Goal: Task Accomplishment & Management: Manage account settings

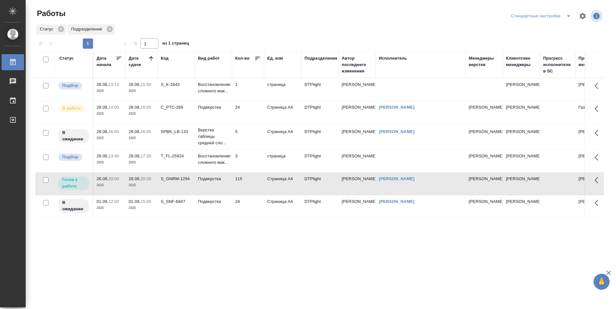
click at [247, 160] on td "3" at bounding box center [248, 161] width 32 height 22
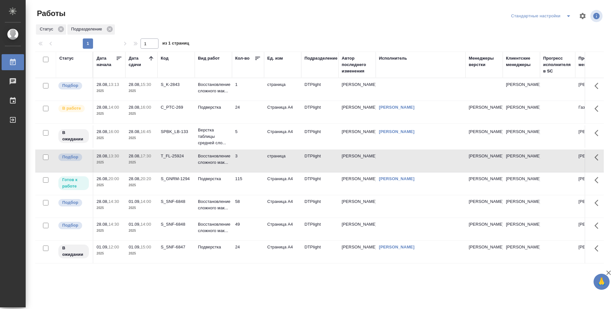
click at [184, 231] on td "S_SNF-6848" at bounding box center [176, 229] width 37 height 22
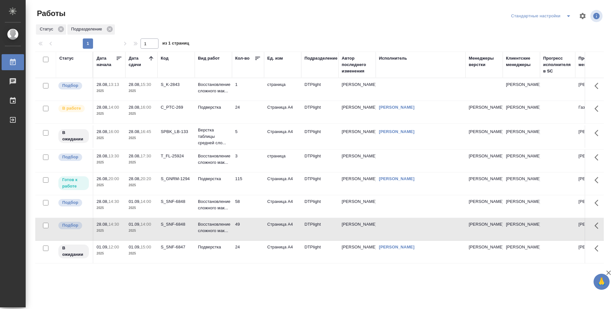
click at [184, 231] on td "S_SNF-6848" at bounding box center [176, 229] width 37 height 22
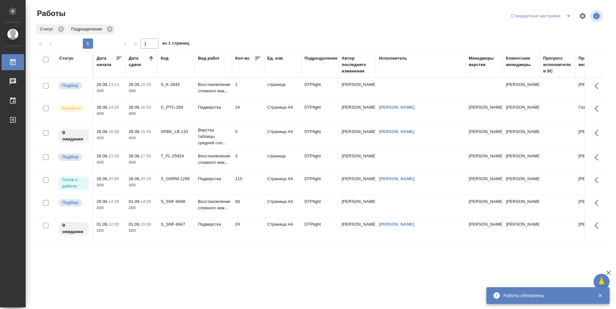
click at [259, 202] on td "58" at bounding box center [248, 206] width 32 height 22
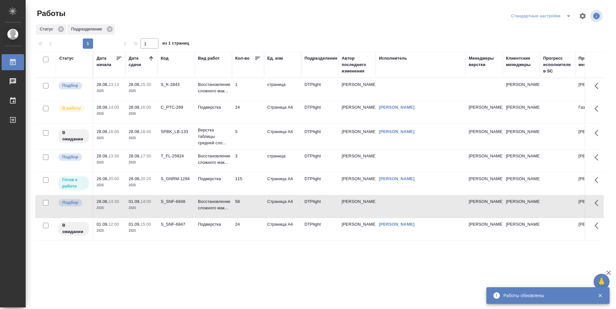
click at [251, 163] on td "3" at bounding box center [248, 161] width 32 height 22
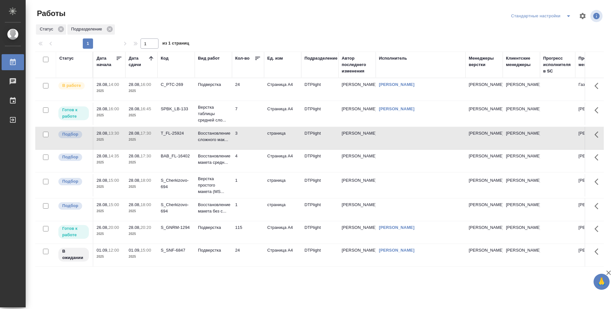
click at [248, 87] on td "24" at bounding box center [248, 89] width 32 height 22
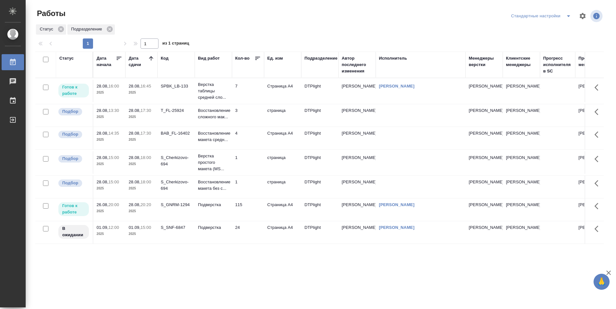
click at [256, 95] on td "7" at bounding box center [248, 91] width 32 height 22
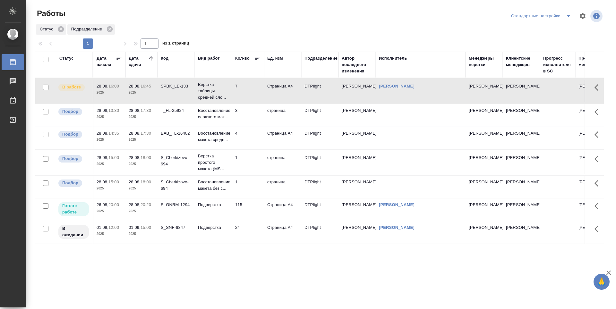
click at [214, 262] on div "Статус Дата начала Дата сдачи Код Вид работ Кол-во Ед. изм Подразделение Автор …" at bounding box center [319, 167] width 569 height 231
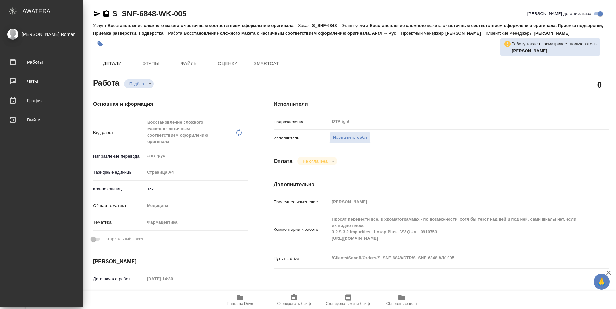
type textarea "x"
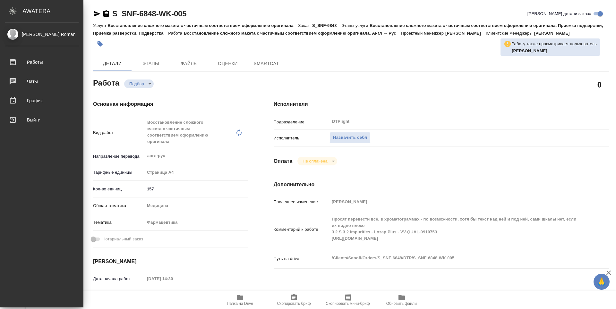
type textarea "x"
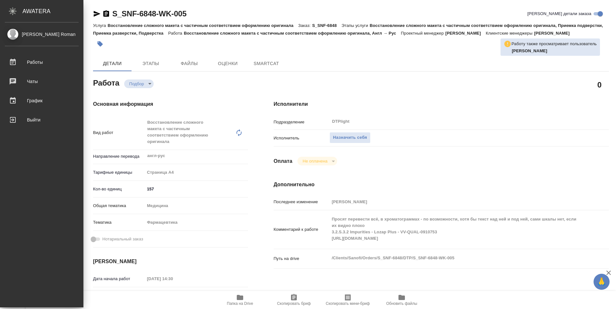
type textarea "x"
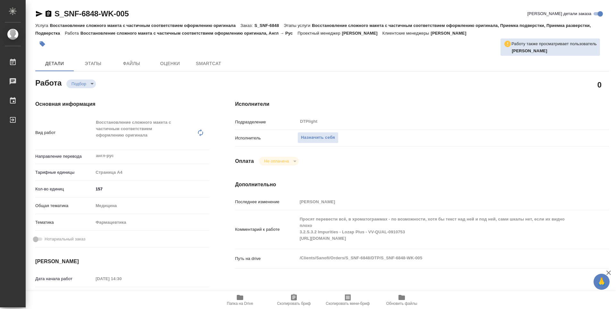
type textarea "x"
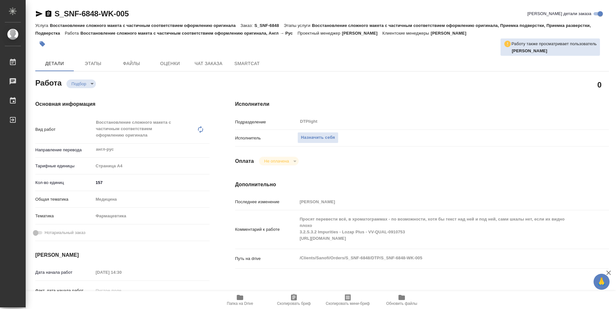
type textarea "x"
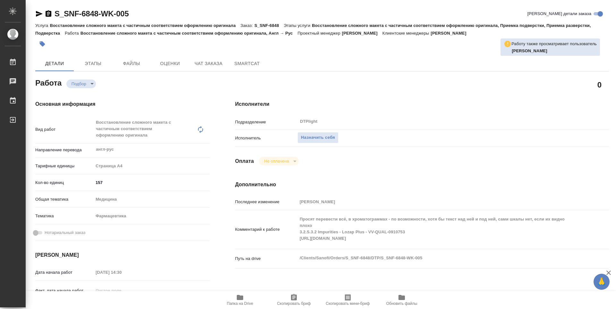
click at [243, 300] on icon "button" at bounding box center [240, 297] width 6 height 5
type textarea "x"
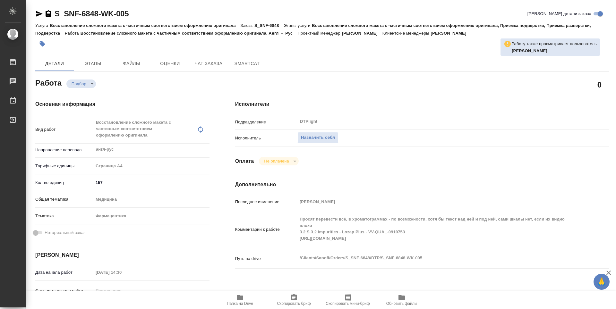
type textarea "x"
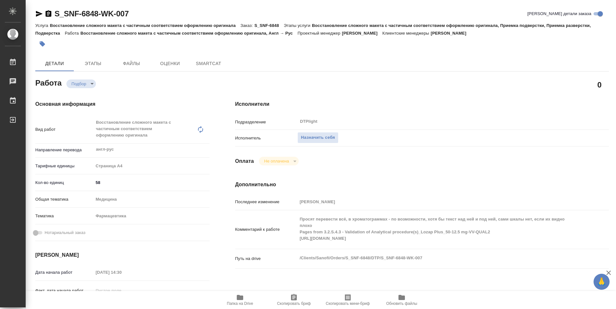
type textarea "x"
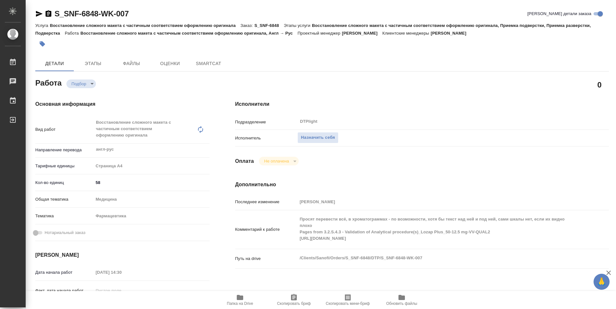
type textarea "x"
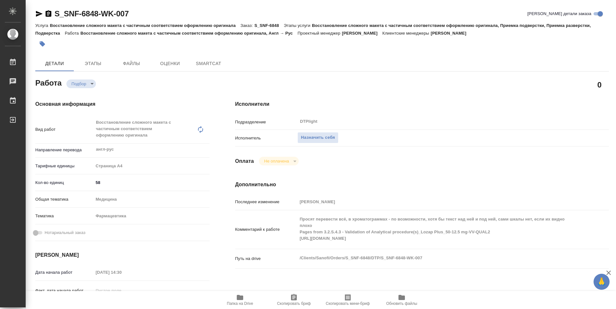
type textarea "x"
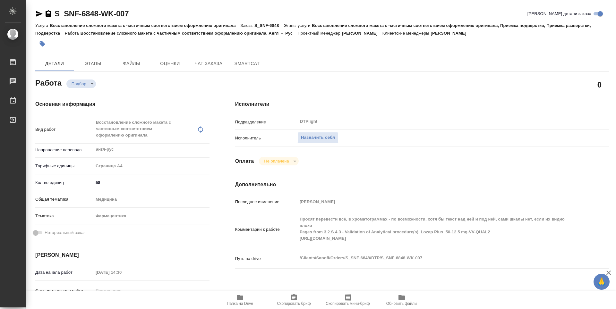
type textarea "x"
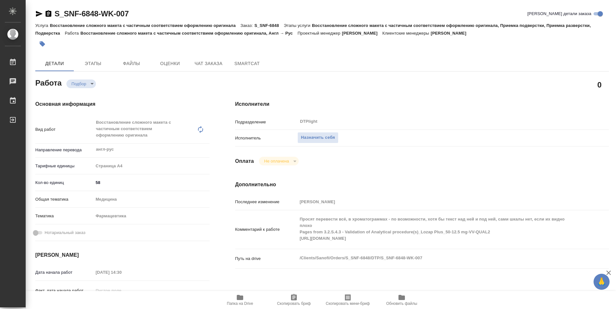
type textarea "x"
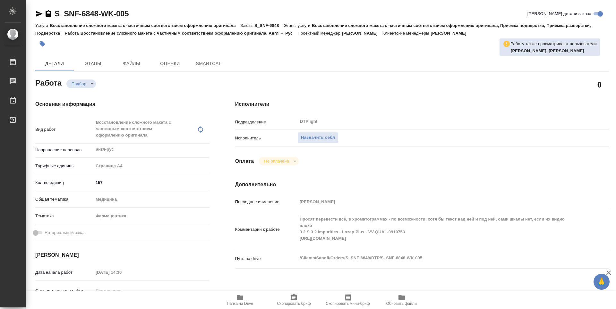
type textarea "x"
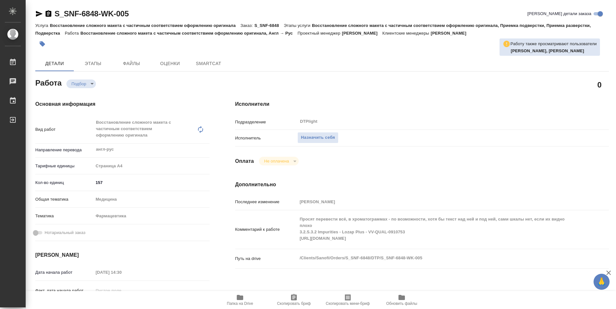
type textarea "x"
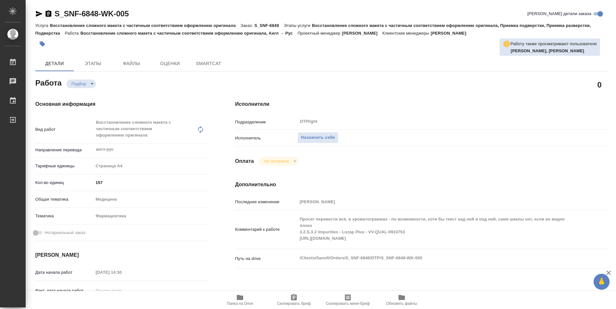
type textarea "x"
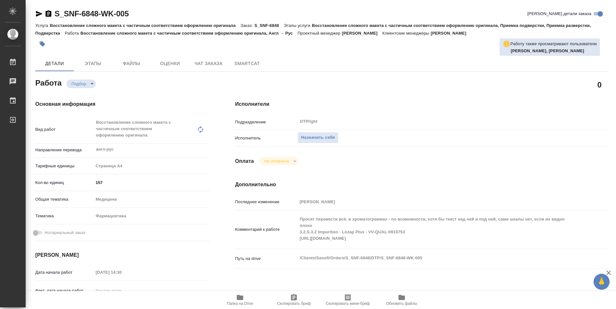
type textarea "x"
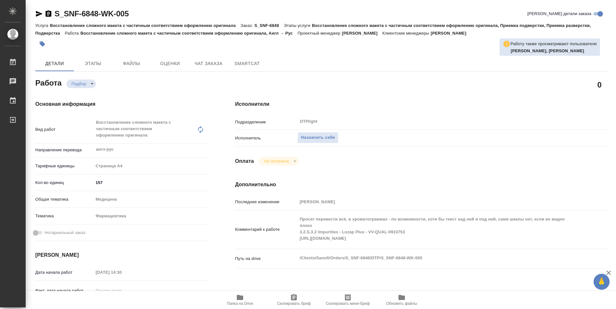
click at [243, 299] on icon "button" at bounding box center [240, 297] width 6 height 5
type textarea "x"
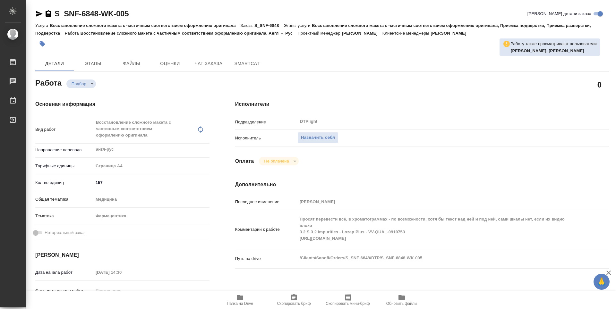
type textarea "x"
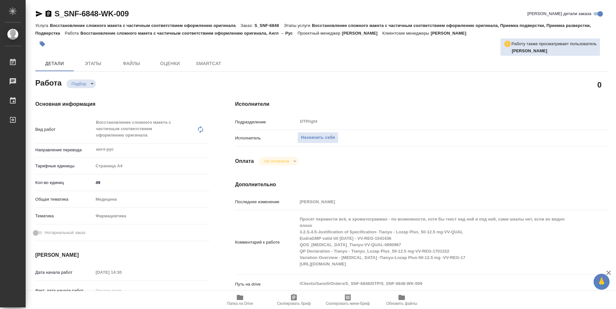
type textarea "x"
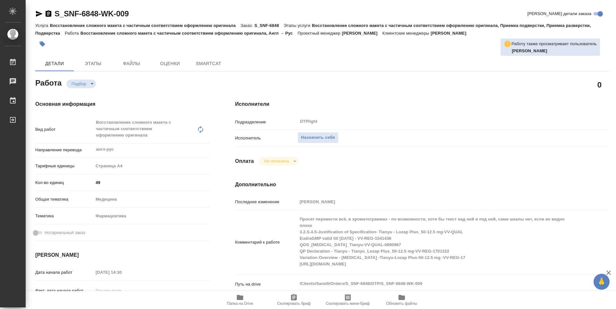
type textarea "x"
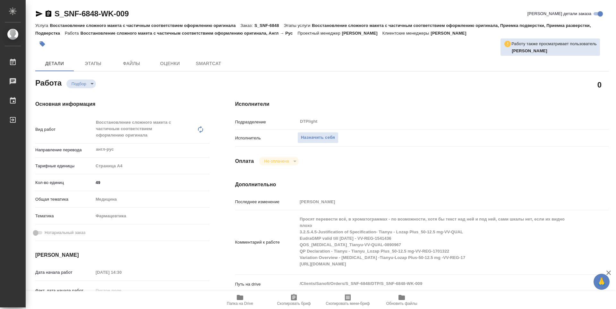
type textarea "x"
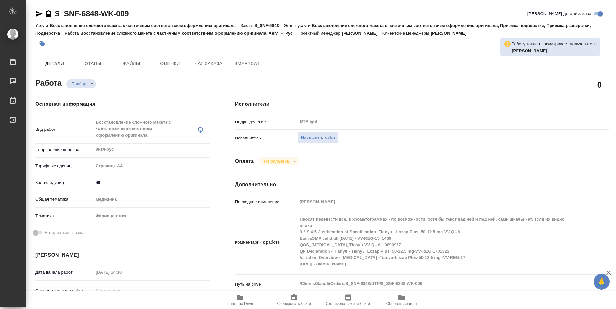
type textarea "x"
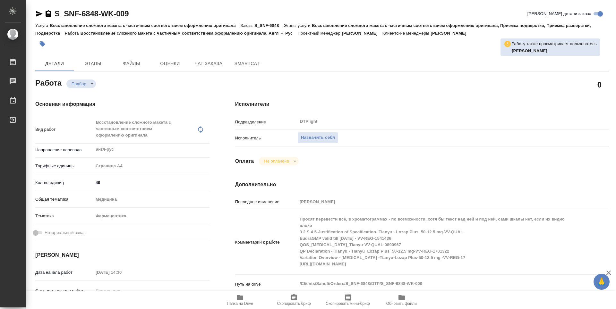
type textarea "x"
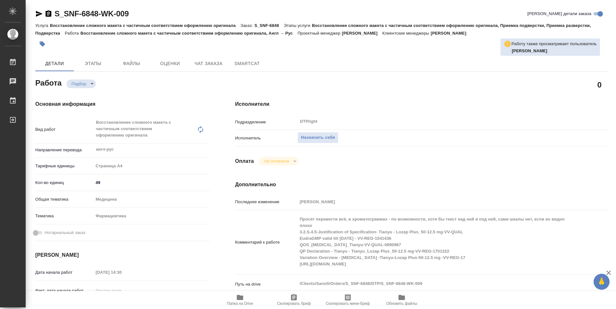
click at [245, 299] on span "Папка на Drive" at bounding box center [240, 300] width 46 height 12
type textarea "x"
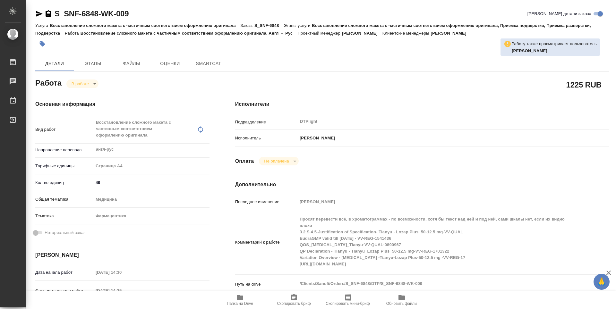
type textarea "x"
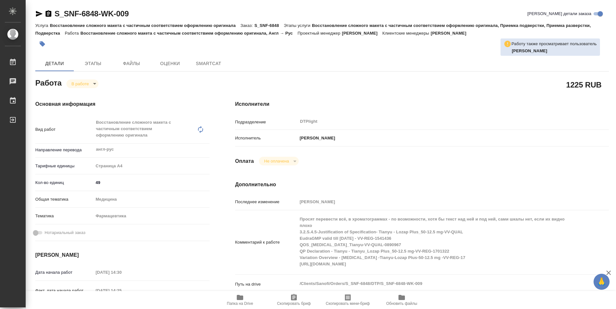
type textarea "x"
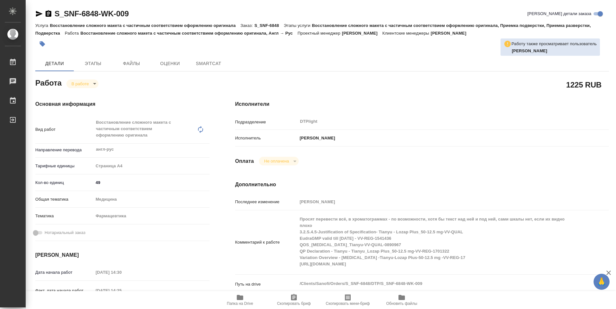
type textarea "x"
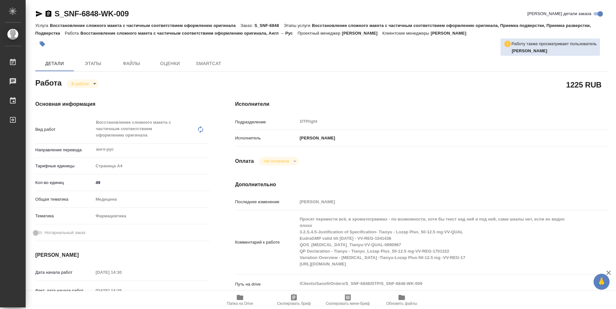
type textarea "x"
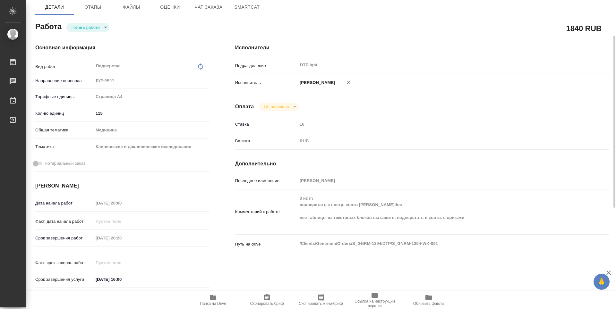
scroll to position [128, 0]
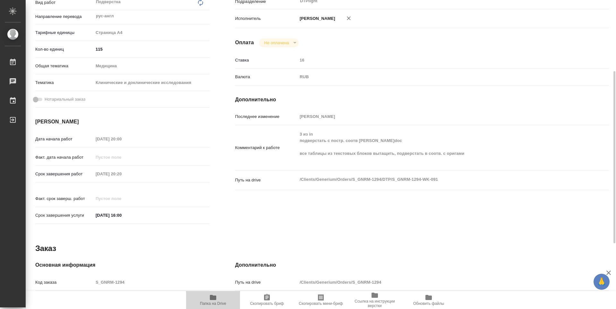
click at [208, 302] on span "Папка на Drive" at bounding box center [213, 304] width 26 height 4
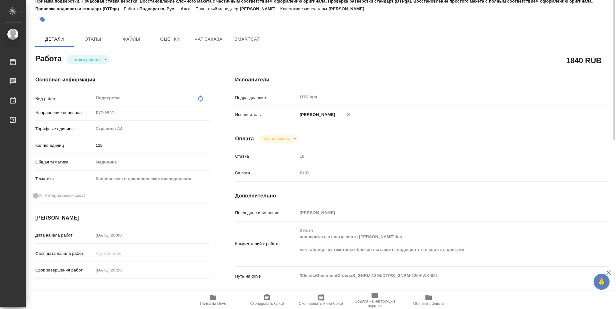
scroll to position [0, 0]
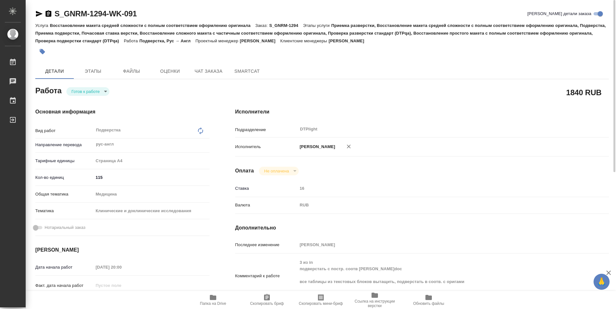
click at [48, 15] on icon "button" at bounding box center [49, 14] width 8 height 8
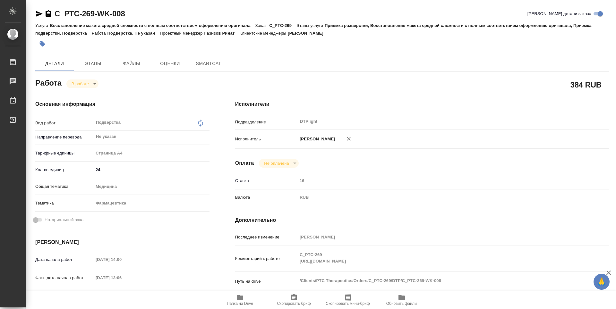
type textarea "x"
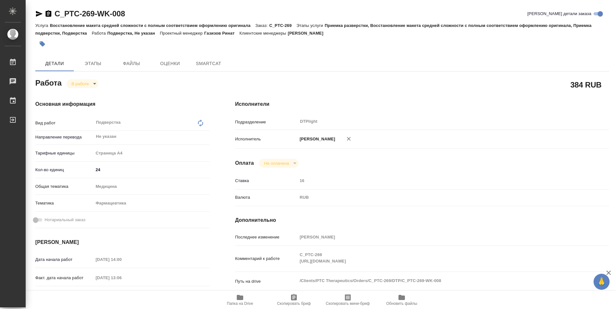
type textarea "x"
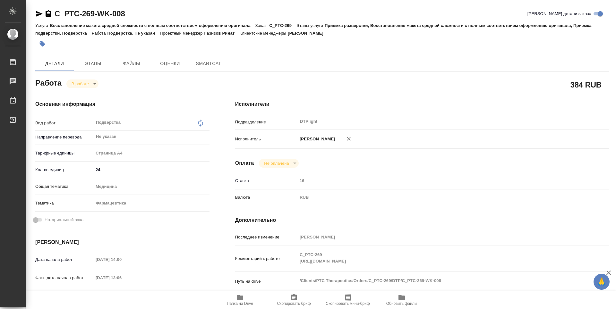
click at [242, 297] on icon "button" at bounding box center [240, 297] width 6 height 5
type textarea "x"
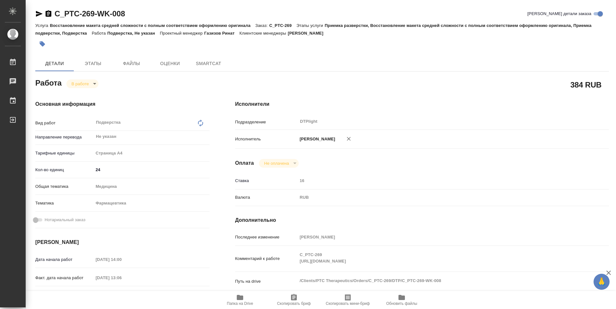
type textarea "x"
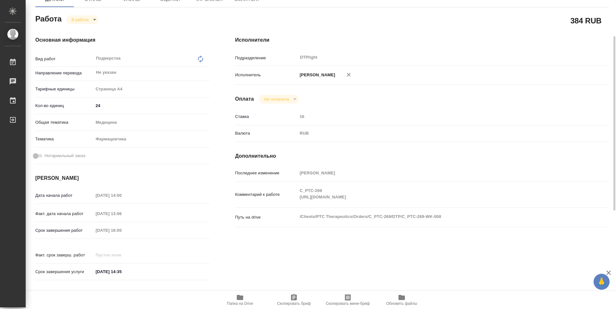
scroll to position [238, 0]
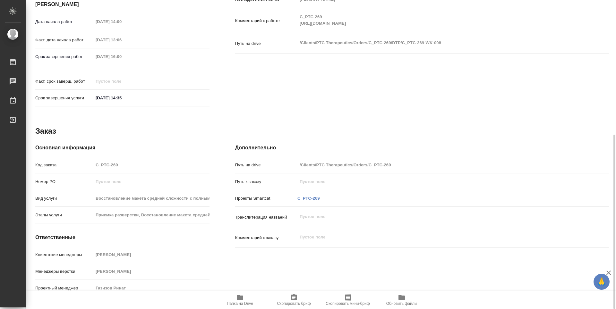
type textarea "x"
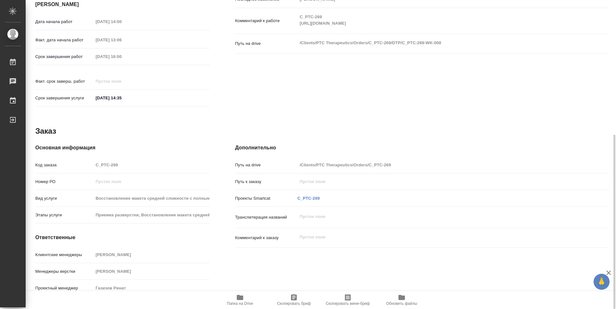
type textarea "x"
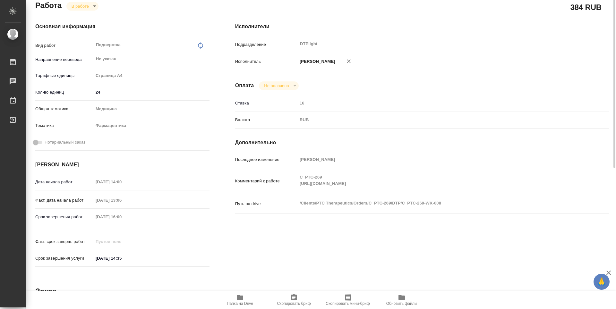
scroll to position [0, 0]
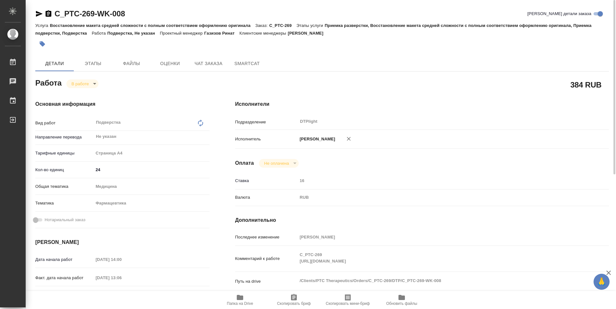
click at [96, 83] on body "🙏 .cls-1 fill:#fff; AWATERA Guselnikov Roman Работы 0 Чаты График Выйти C_PTC-2…" at bounding box center [308, 154] width 616 height 309
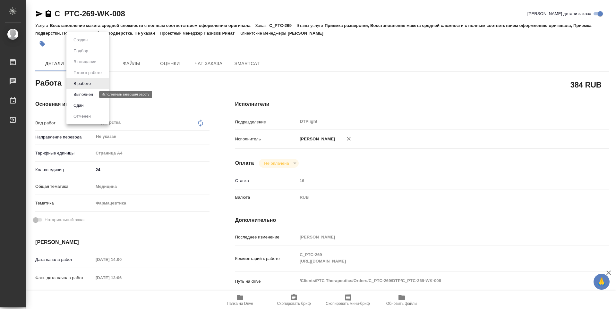
click at [88, 93] on button "Выполнен" at bounding box center [83, 94] width 23 height 7
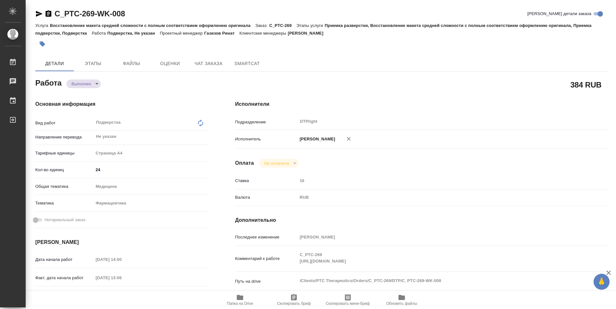
type textarea "x"
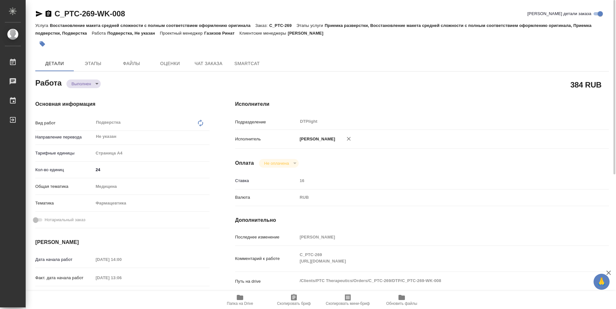
type textarea "x"
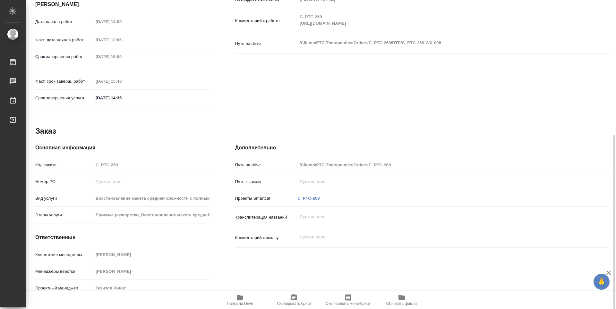
type textarea "x"
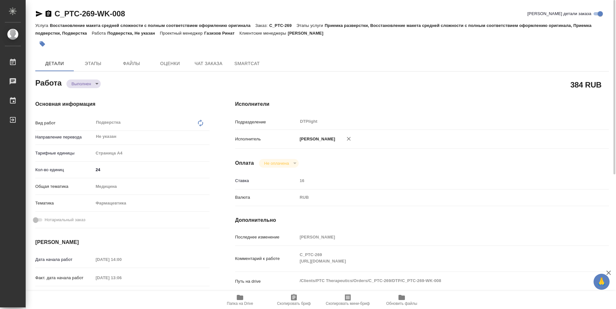
click at [47, 14] on icon "button" at bounding box center [49, 13] width 6 height 6
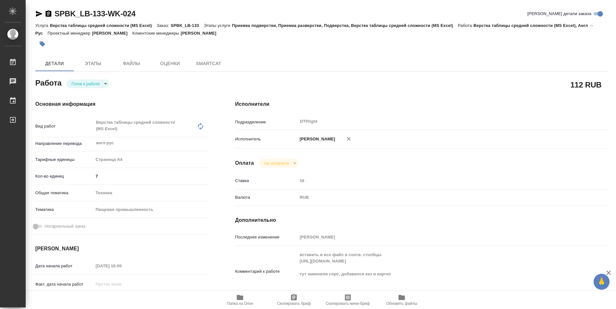
type textarea "x"
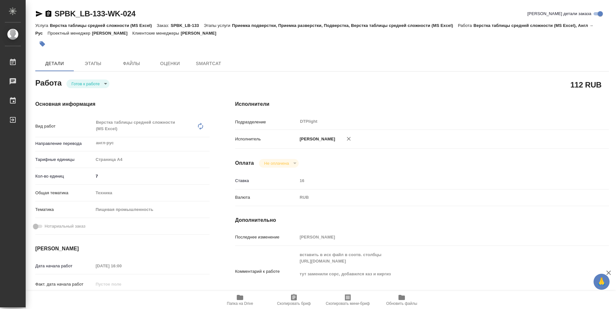
type textarea "x"
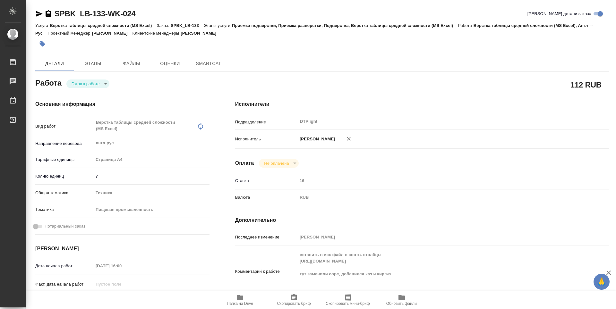
type textarea "x"
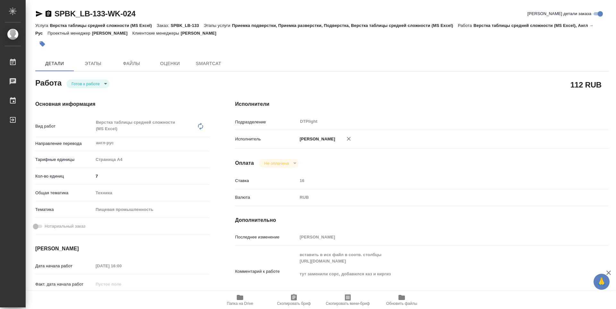
type textarea "x"
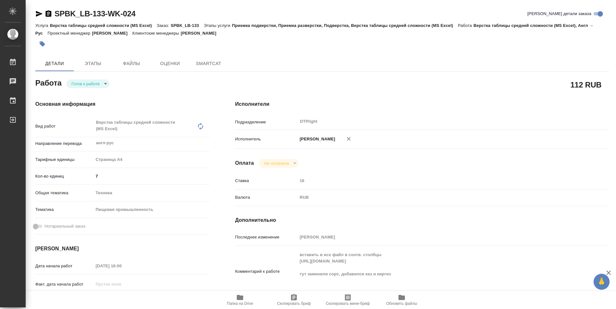
type textarea "x"
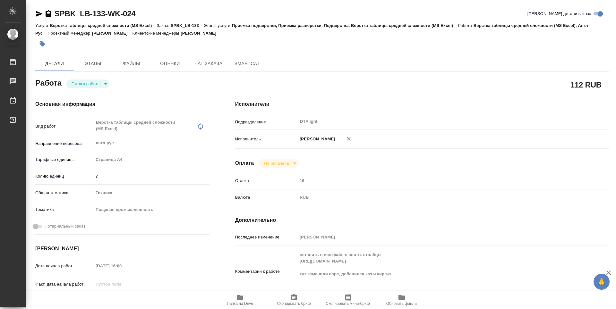
type textarea "x"
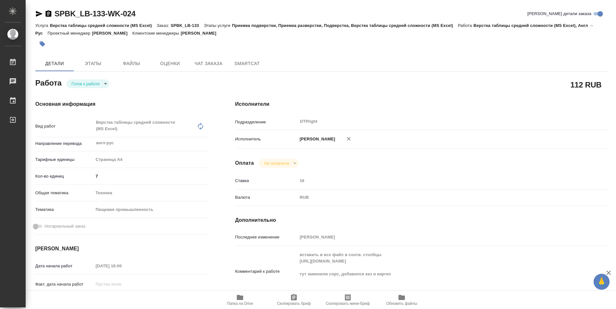
type textarea "x"
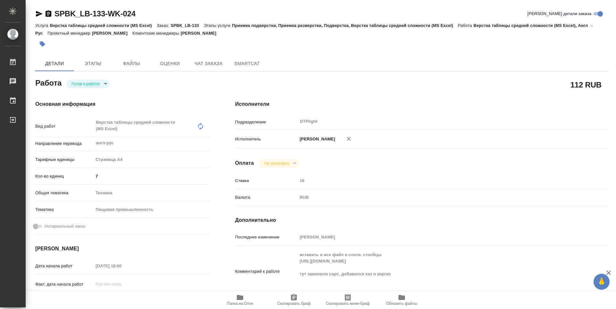
click at [246, 300] on span "Папка на Drive" at bounding box center [240, 300] width 46 height 12
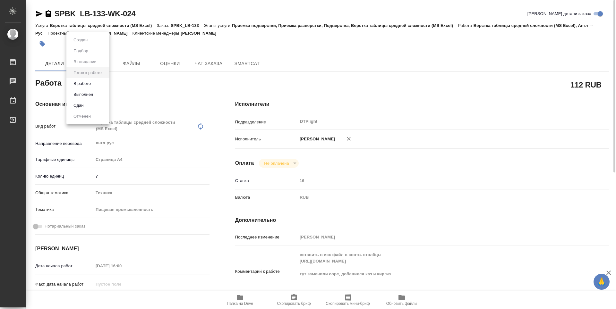
click at [97, 86] on body "🙏 .cls-1 fill:#fff; AWATERA Guselnikov Roman Работы 0 Чаты График Выйти SPBK_LB…" at bounding box center [308, 154] width 616 height 309
click at [92, 86] on button "В работе" at bounding box center [82, 83] width 21 height 7
type textarea "x"
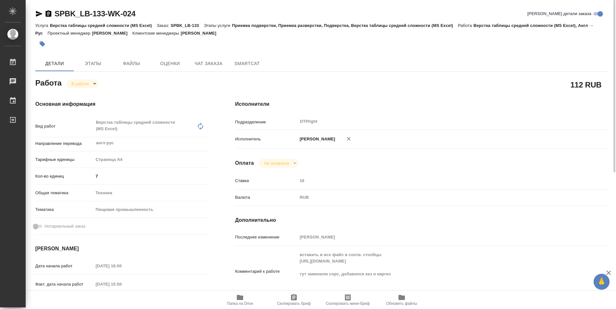
type textarea "x"
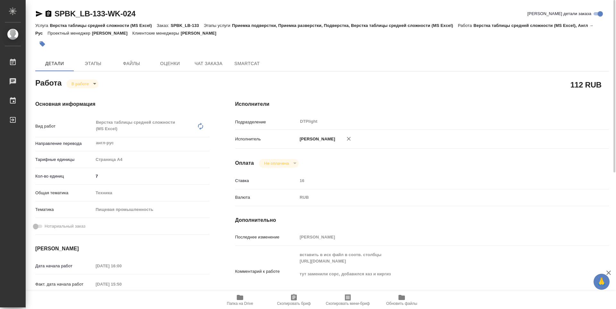
type textarea "x"
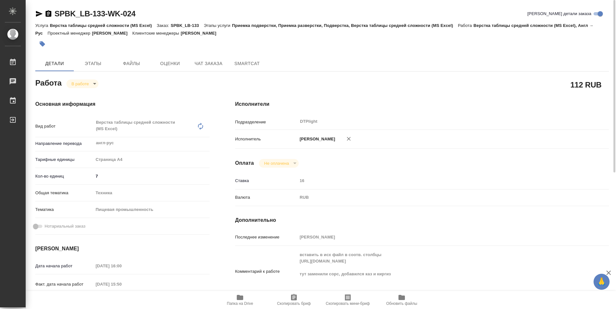
type textarea "x"
click at [50, 13] on icon "button" at bounding box center [49, 13] width 6 height 6
